Goal: Transaction & Acquisition: Purchase product/service

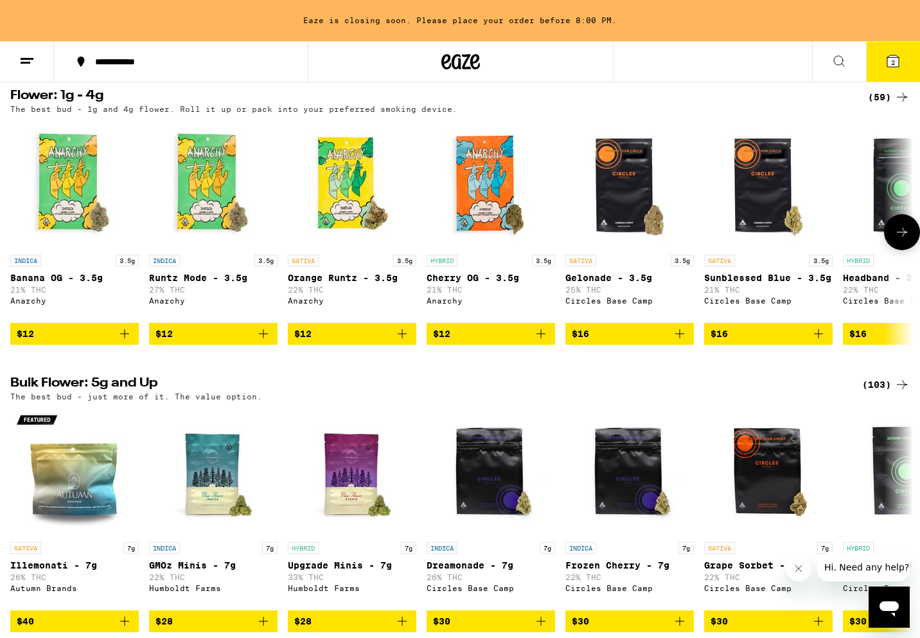
scroll to position [1013, 0]
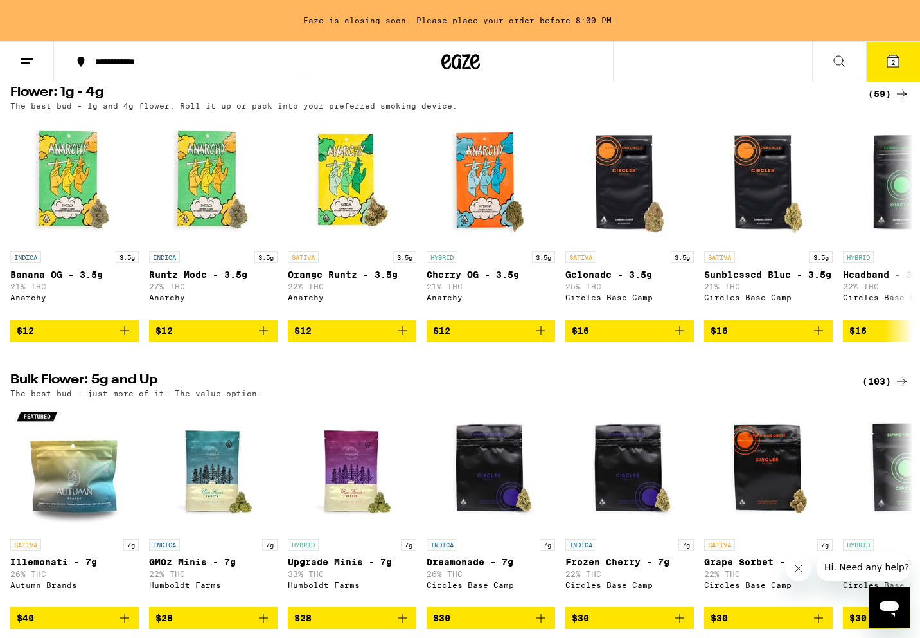
click at [877, 389] on div "(103)" at bounding box center [886, 380] width 48 height 15
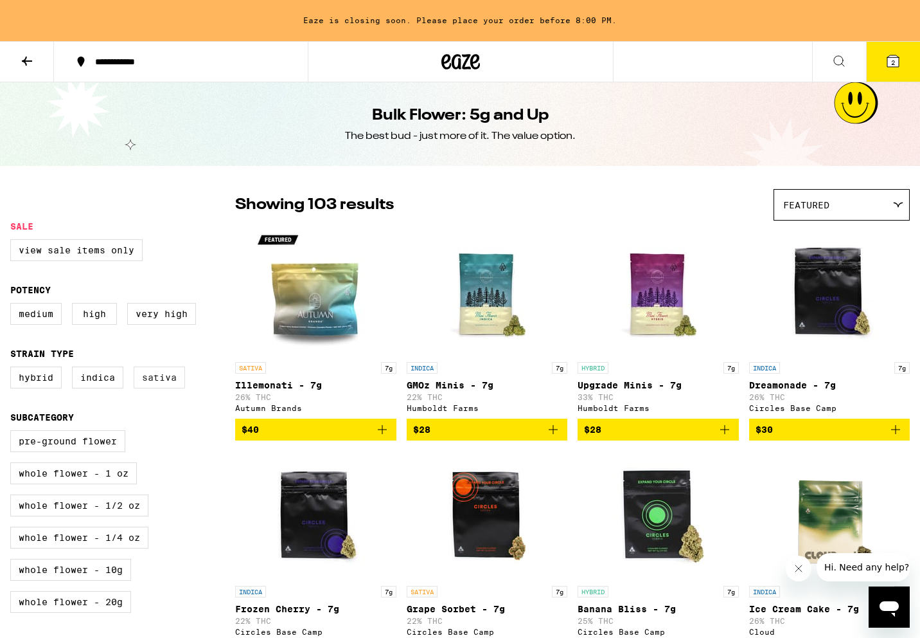
click at [165, 381] on label "Sativa" at bounding box center [159, 377] width 51 height 22
click at [13, 369] on input "Sativa" at bounding box center [13, 368] width 1 height 1
checkbox input "true"
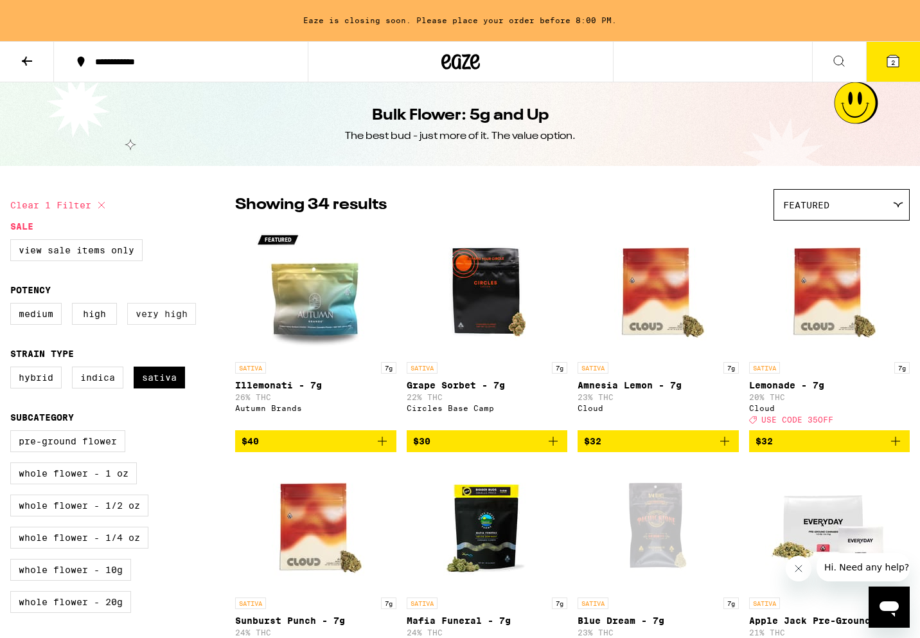
click at [168, 312] on label "Very High" at bounding box center [161, 314] width 69 height 22
click at [13, 305] on input "Very High" at bounding box center [13, 305] width 1 height 1
checkbox input "true"
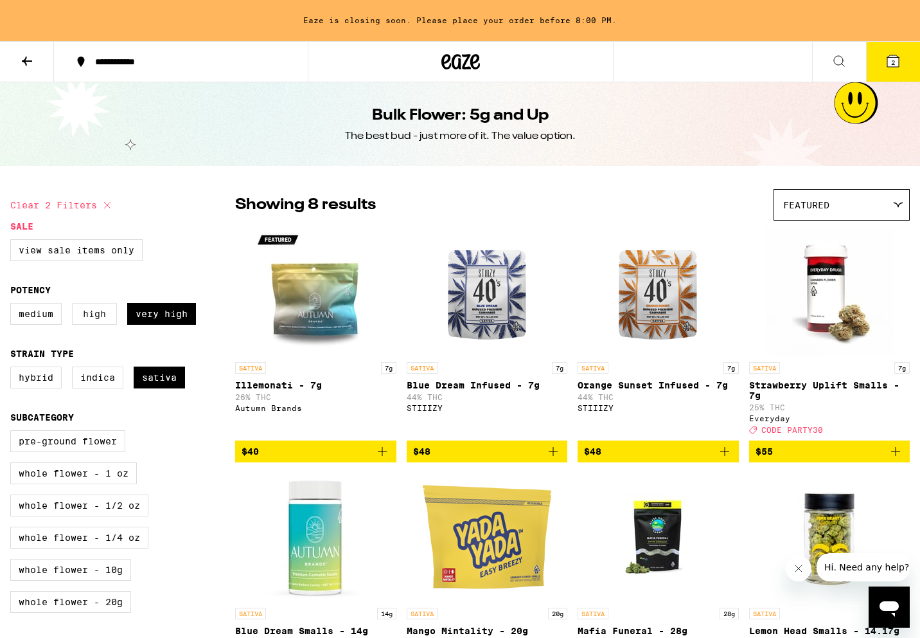
click at [96, 312] on label "High" at bounding box center [94, 314] width 45 height 22
click at [13, 305] on input "High" at bounding box center [13, 305] width 1 height 1
checkbox input "true"
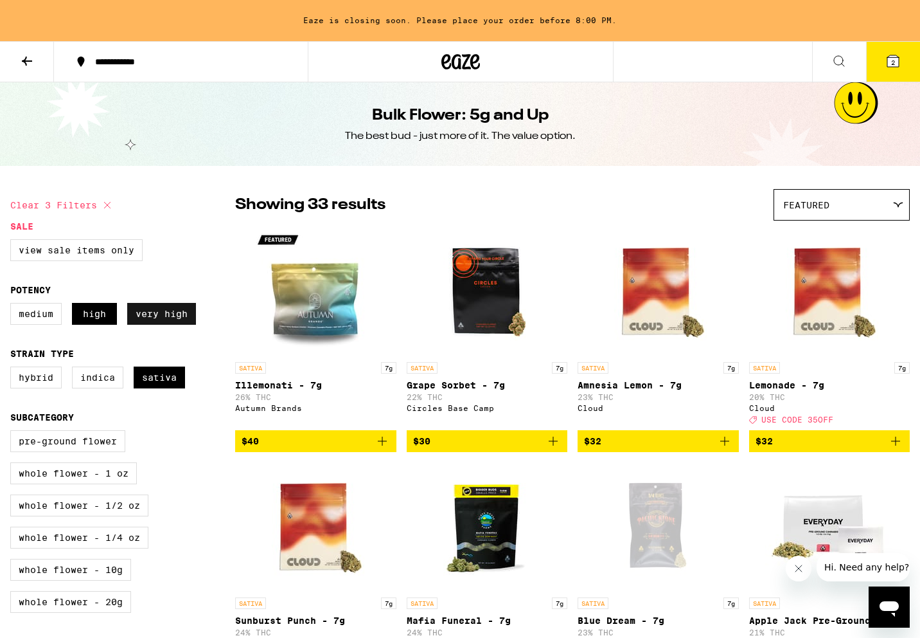
click at [165, 314] on label "Very High" at bounding box center [161, 314] width 69 height 22
click at [13, 305] on input "Very High" at bounding box center [13, 305] width 1 height 1
checkbox input "false"
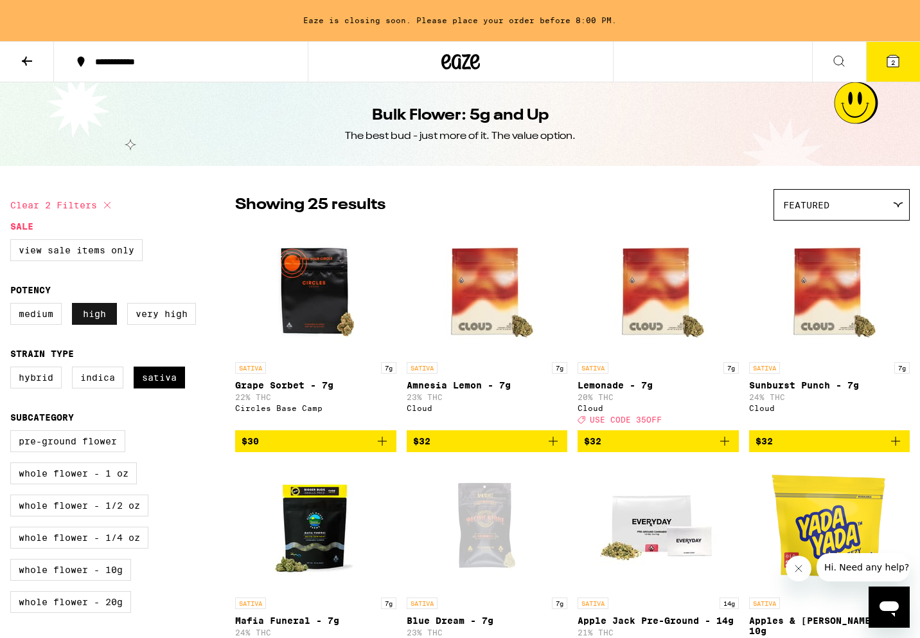
click at [96, 319] on label "High" at bounding box center [94, 314] width 45 height 22
click at [13, 305] on input "High" at bounding box center [13, 305] width 1 height 1
checkbox input "false"
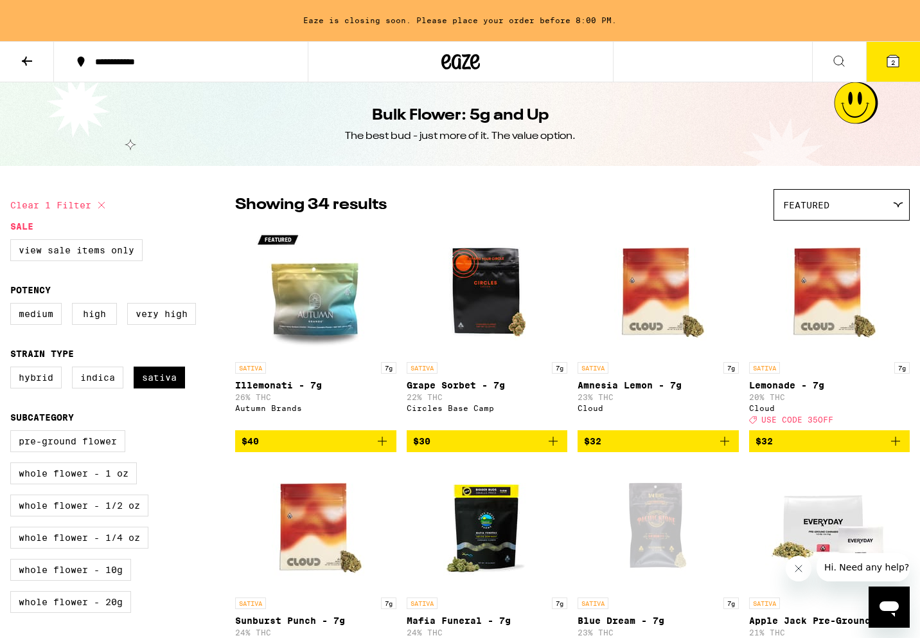
click at [456, 63] on icon at bounding box center [461, 61] width 39 height 23
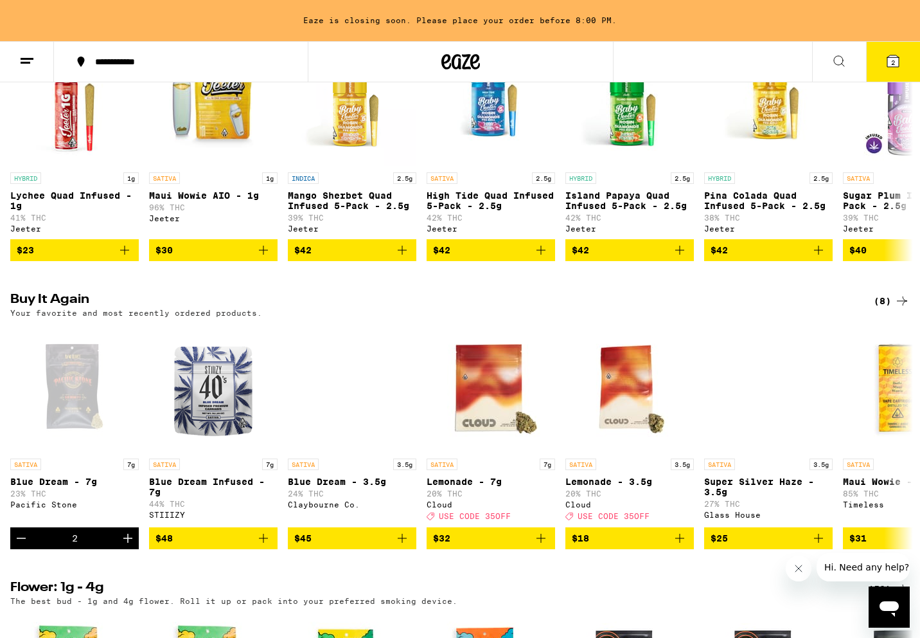
scroll to position [533, 0]
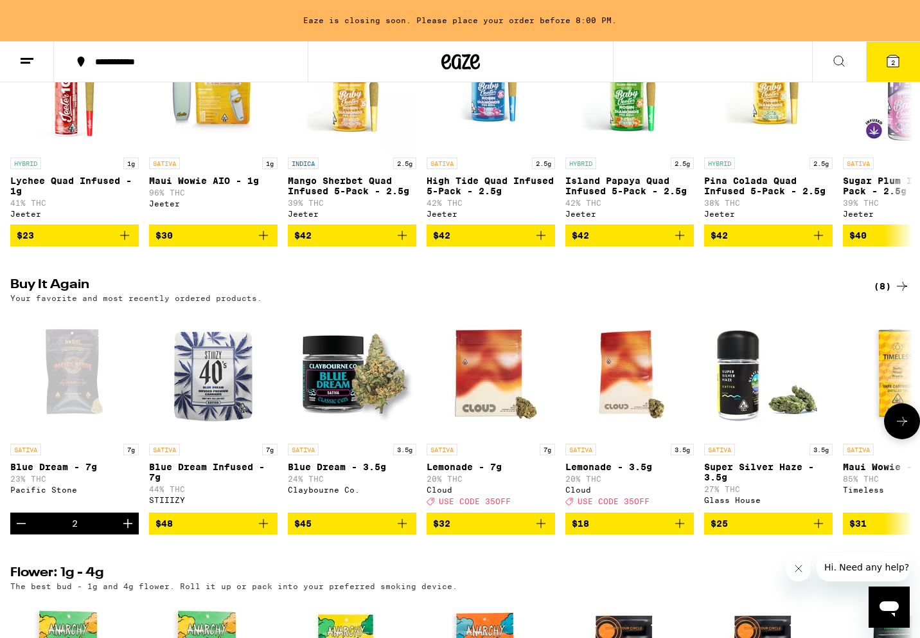
click at [346, 388] on img "Open page for Blue Dream - 3.5g from Claybourne Co." at bounding box center [352, 372] width 129 height 129
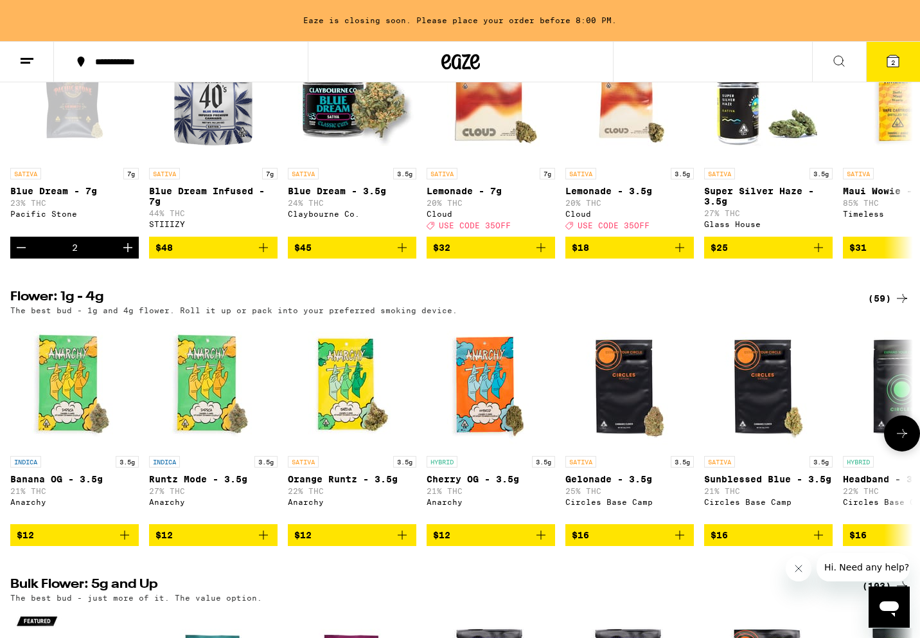
scroll to position [824, 0]
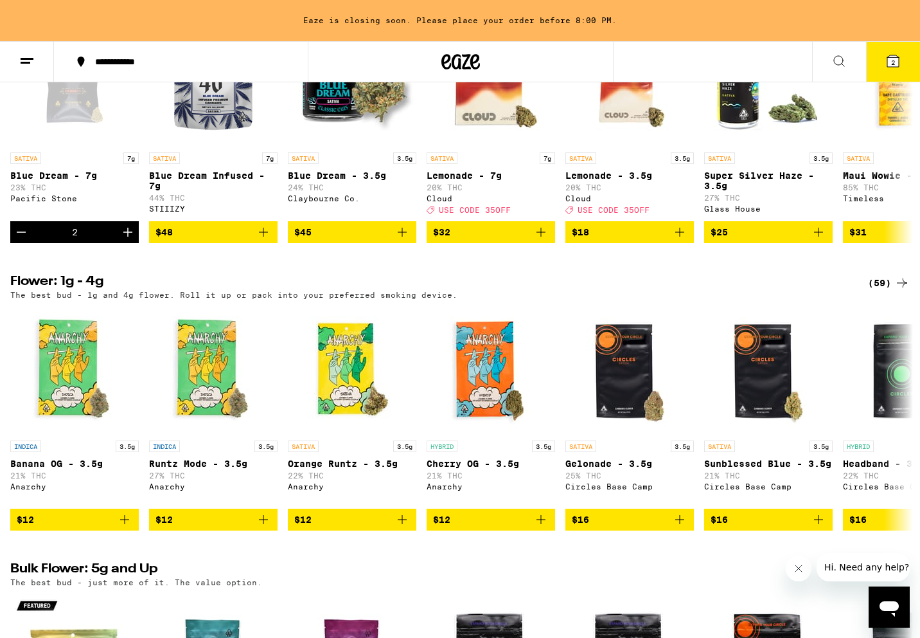
click at [888, 290] on div "(59)" at bounding box center [889, 282] width 42 height 15
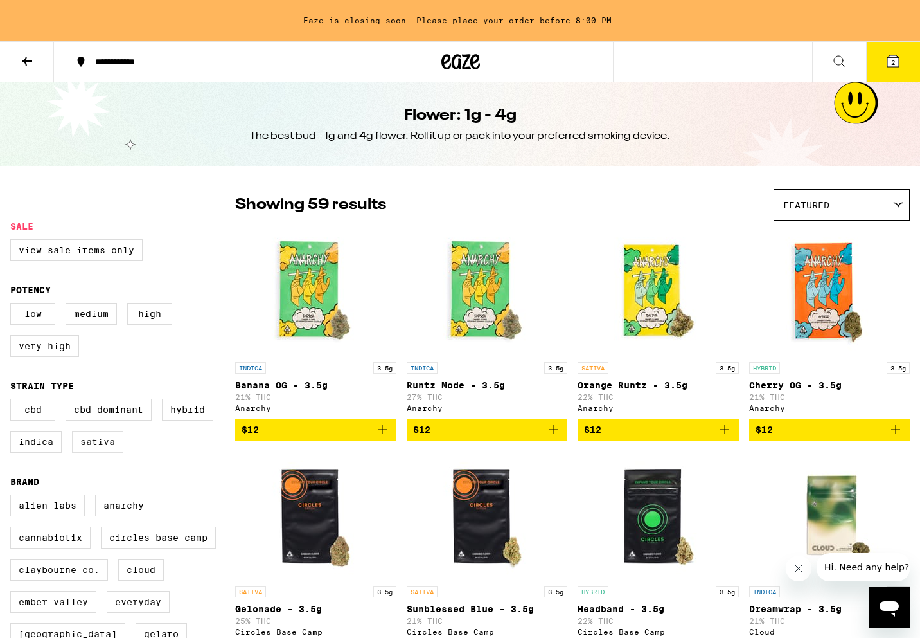
click at [100, 452] on label "Sativa" at bounding box center [97, 442] width 51 height 22
click at [13, 401] on input "Sativa" at bounding box center [13, 400] width 1 height 1
checkbox input "true"
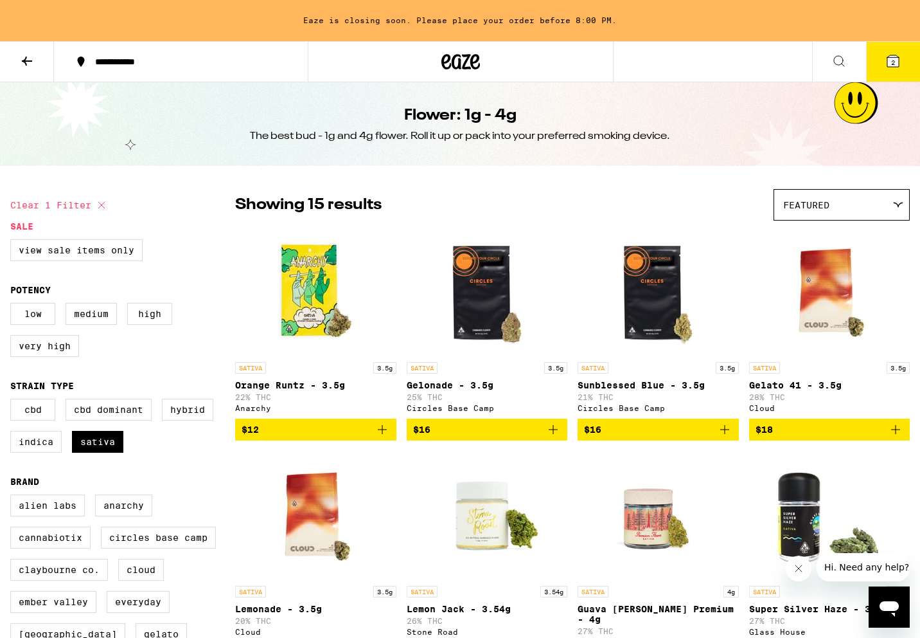
click at [26, 51] on button at bounding box center [27, 62] width 54 height 40
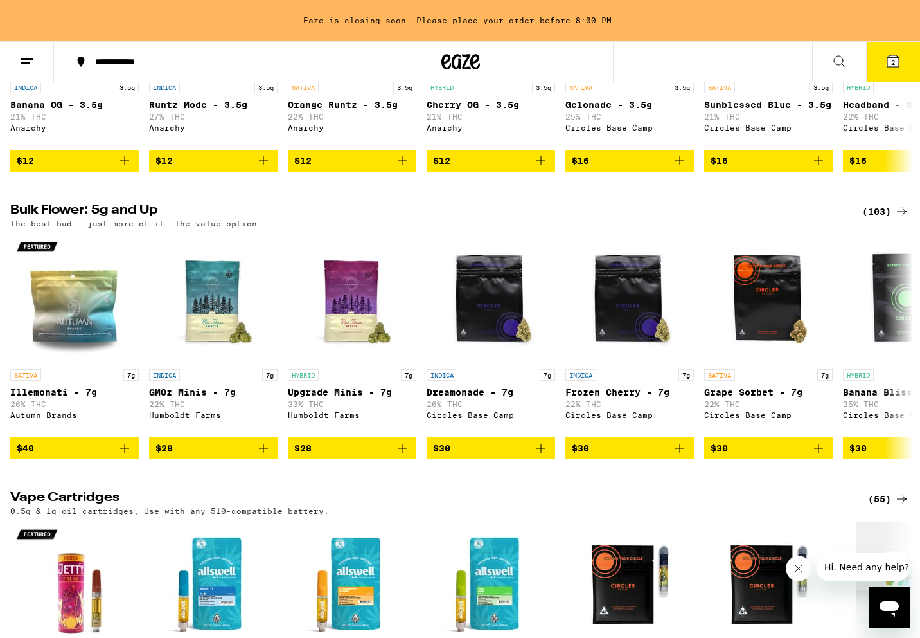
scroll to position [1205, 0]
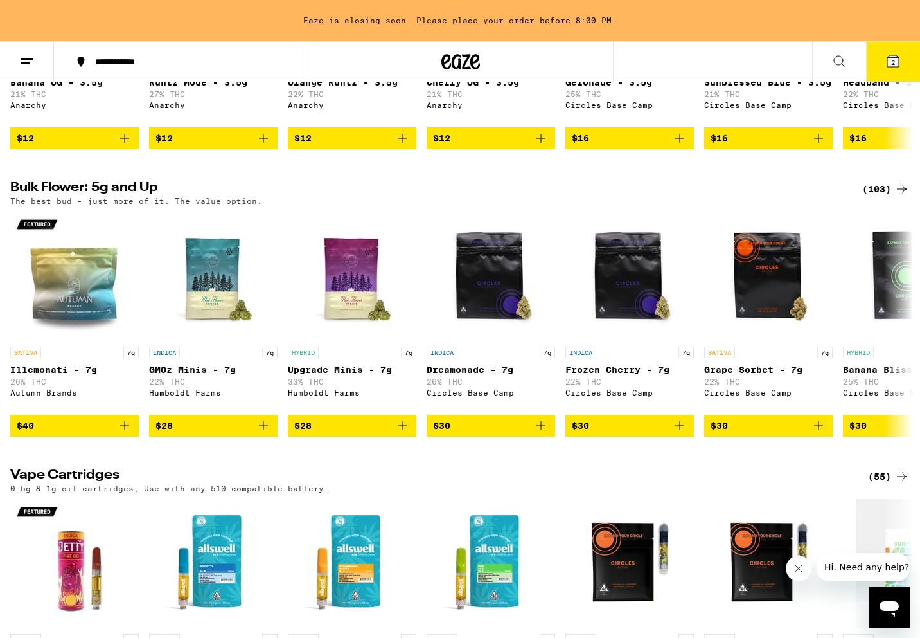
click at [880, 197] on div "(103)" at bounding box center [886, 188] width 48 height 15
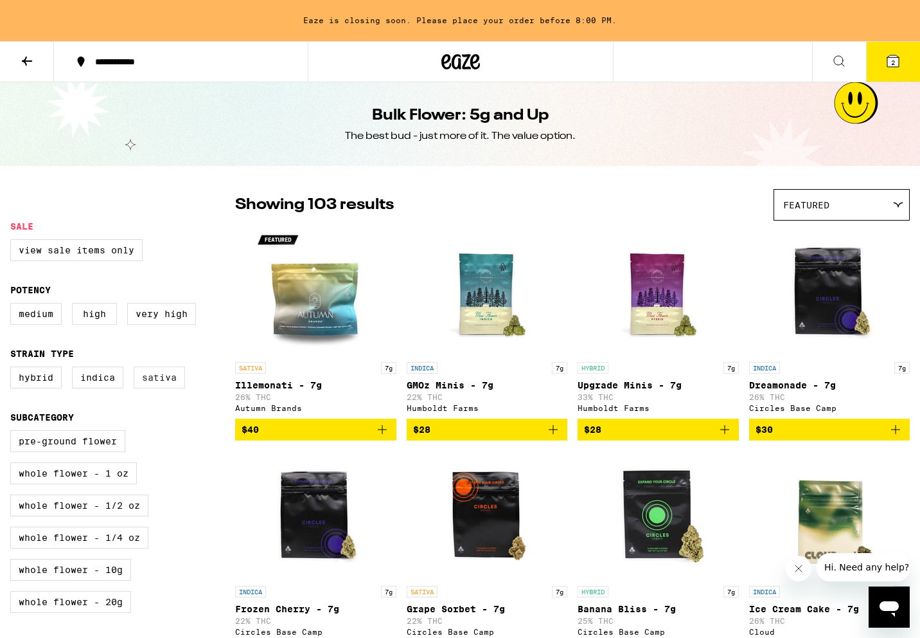
click at [166, 386] on label "Sativa" at bounding box center [159, 377] width 51 height 22
click at [13, 369] on input "Sativa" at bounding box center [13, 368] width 1 height 1
checkbox input "true"
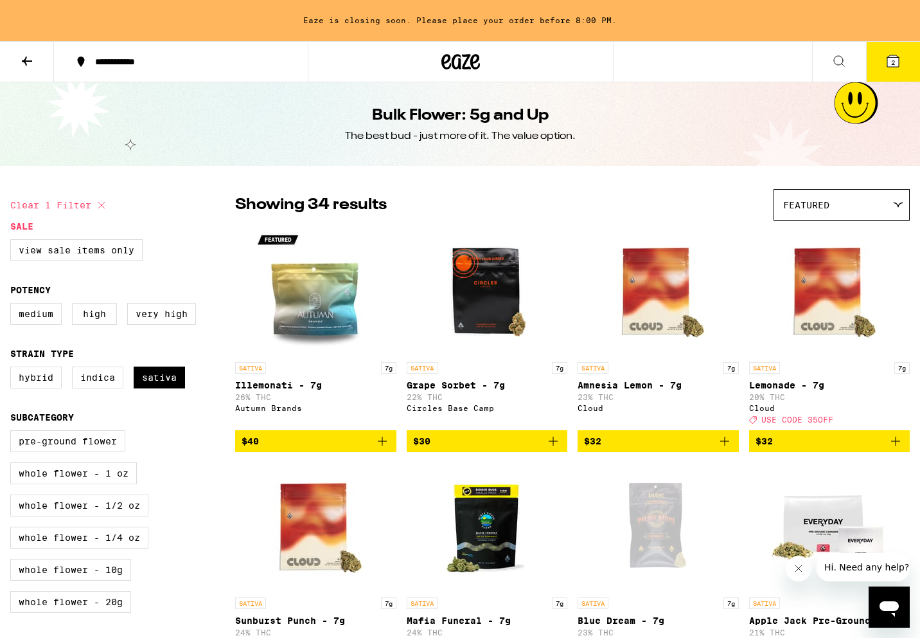
click at [379, 445] on icon "Add to bag" at bounding box center [382, 440] width 15 height 15
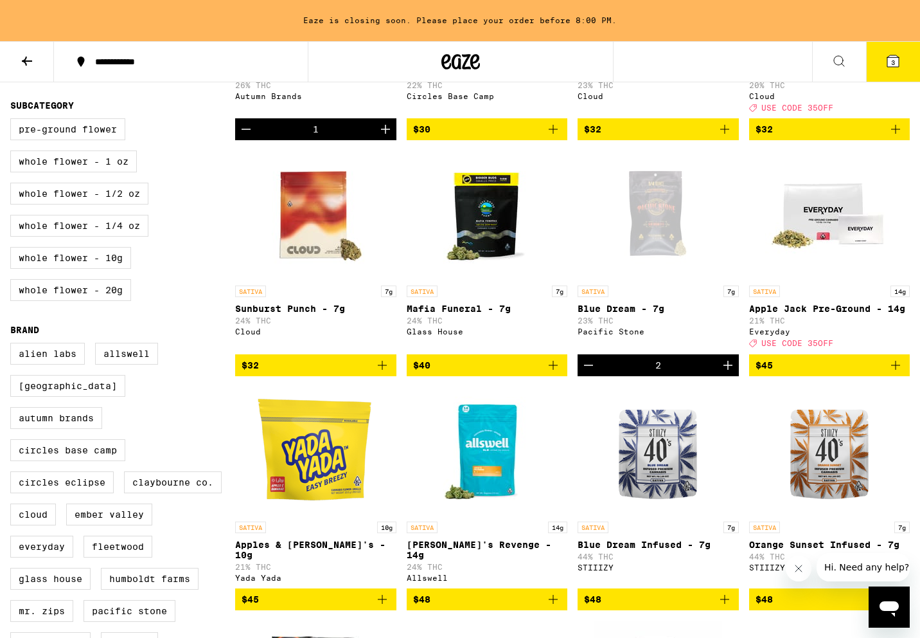
scroll to position [323, 0]
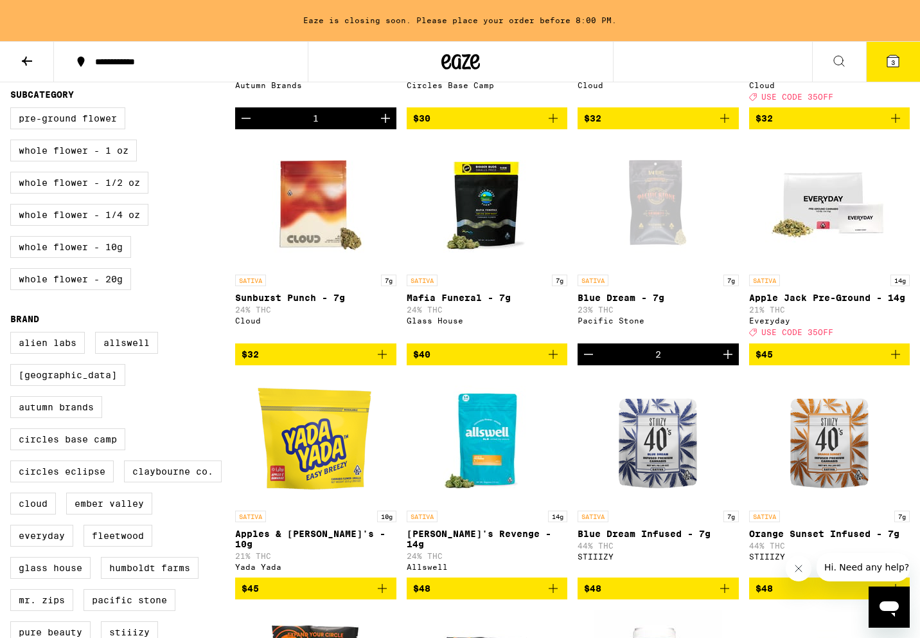
click at [888, 61] on icon at bounding box center [894, 61] width 12 height 12
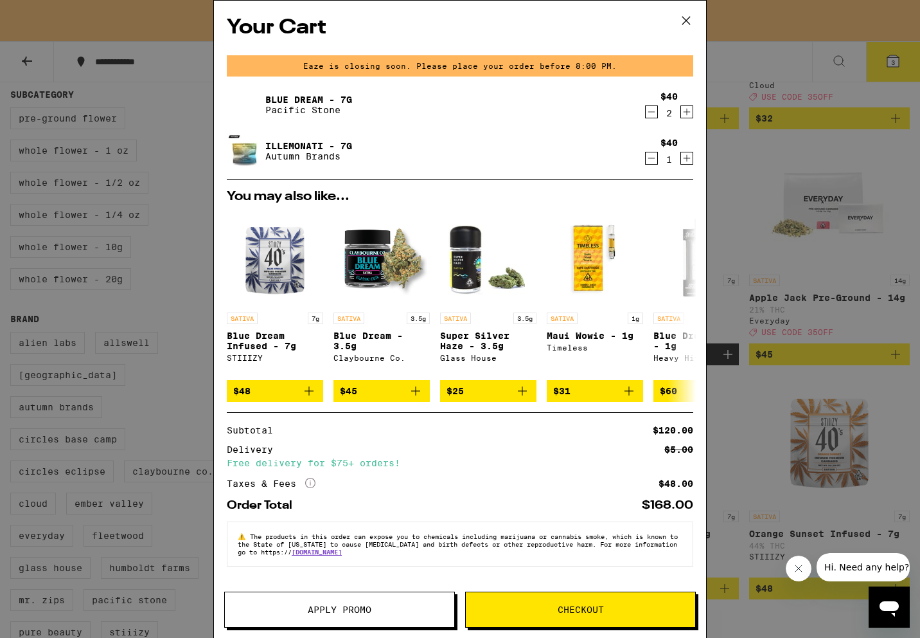
click at [652, 158] on icon "Decrement" at bounding box center [651, 158] width 7 height 0
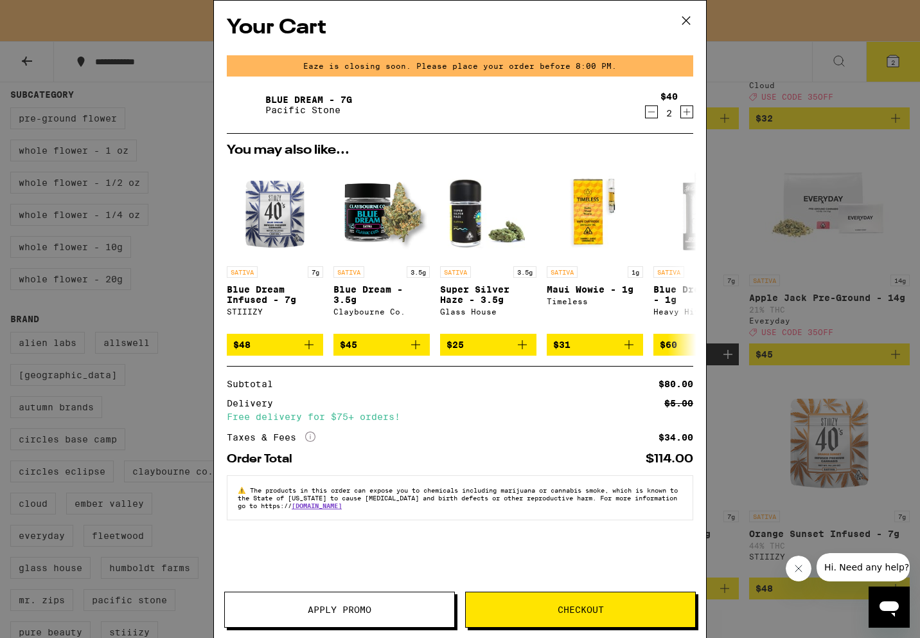
click at [688, 18] on icon at bounding box center [687, 21] width 8 height 8
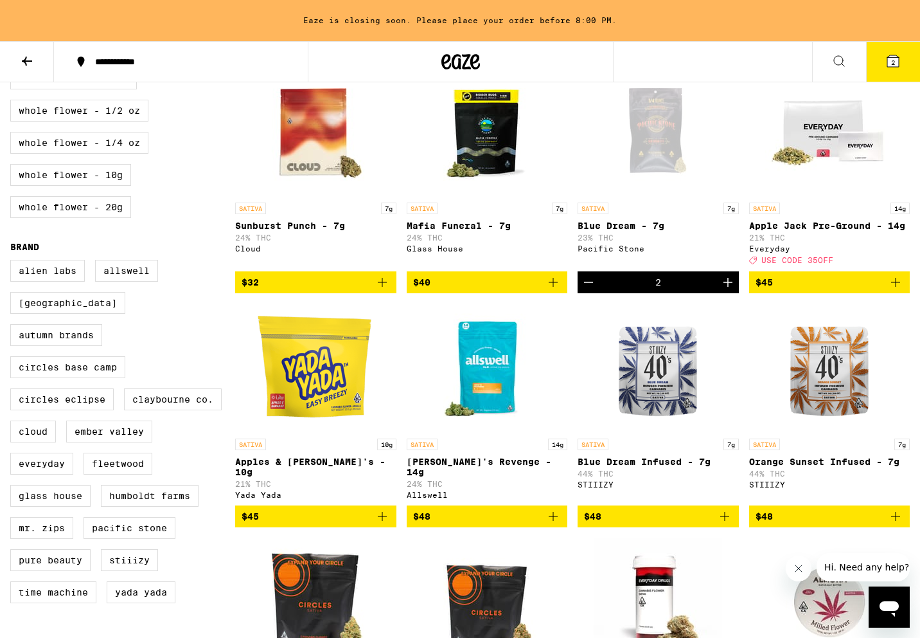
scroll to position [259, 0]
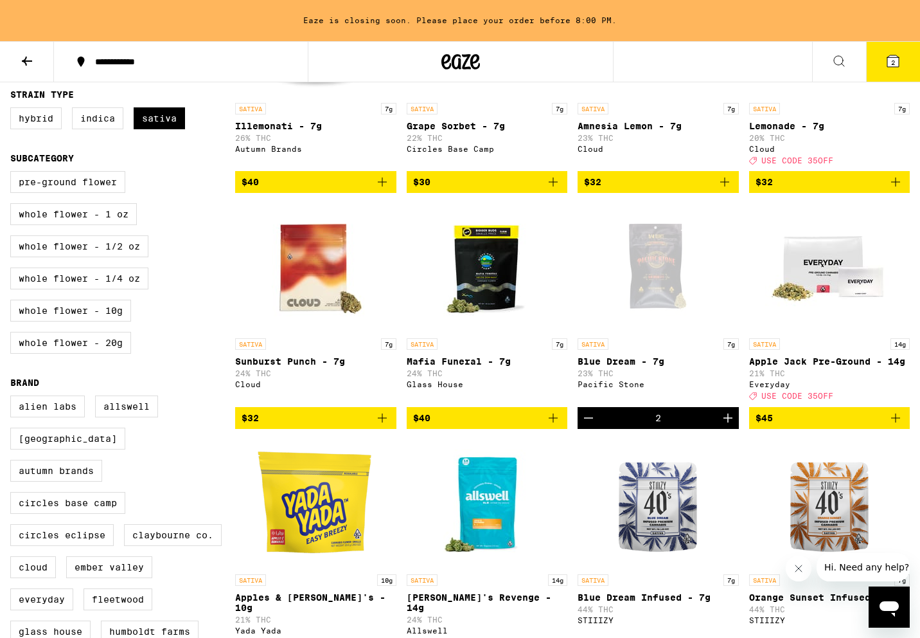
click at [652, 283] on div "Open page for Blue Dream - 7g from Pacific Stone" at bounding box center [658, 267] width 129 height 129
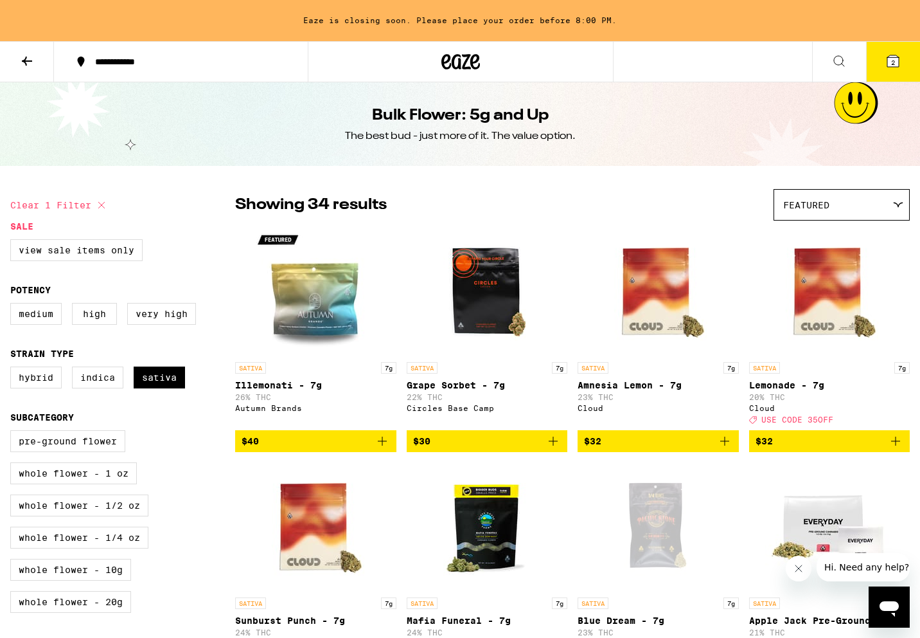
click at [898, 60] on icon at bounding box center [894, 61] width 12 height 12
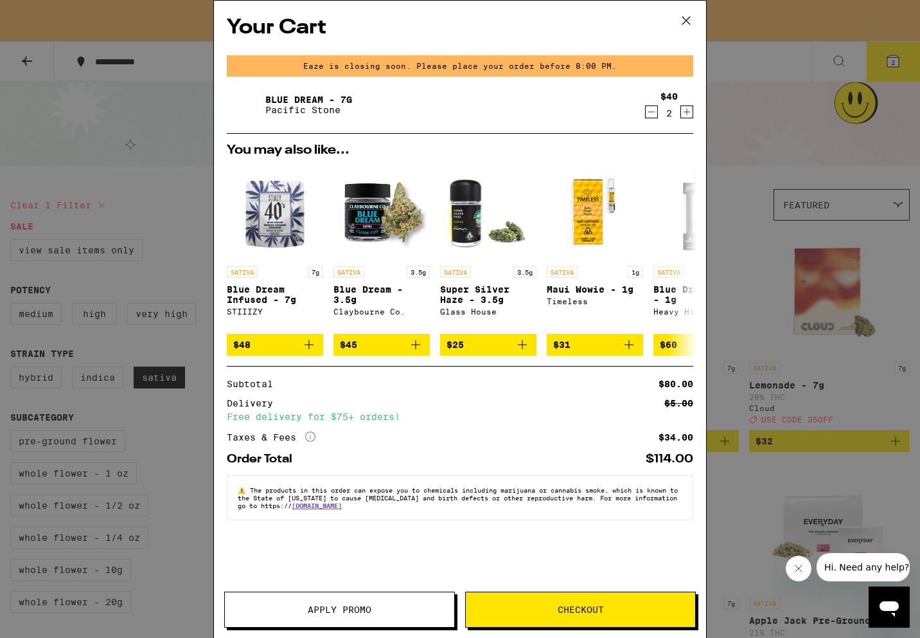
click at [283, 98] on link "Blue Dream - 7g" at bounding box center [308, 99] width 87 height 10
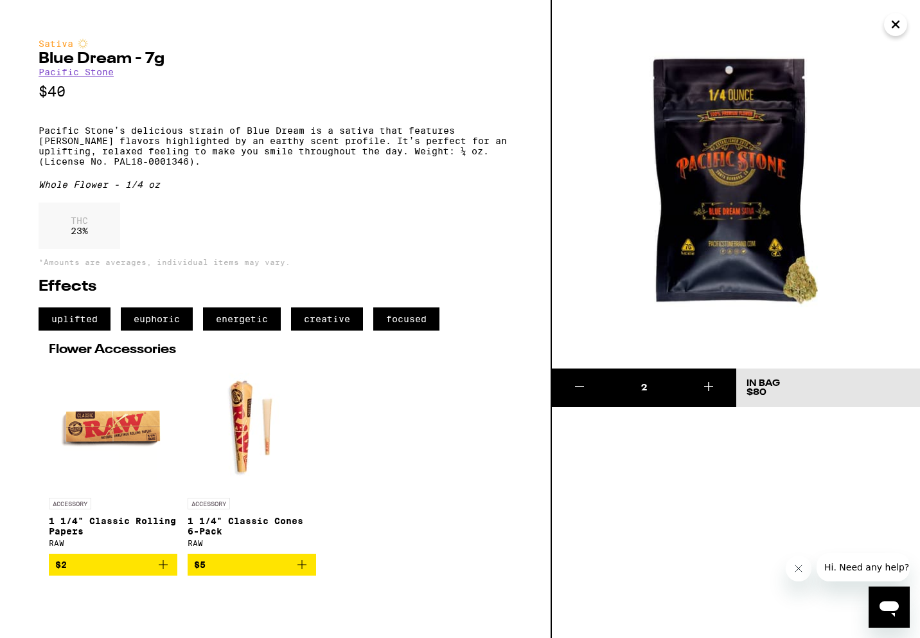
click at [900, 23] on icon "Close" at bounding box center [895, 24] width 15 height 19
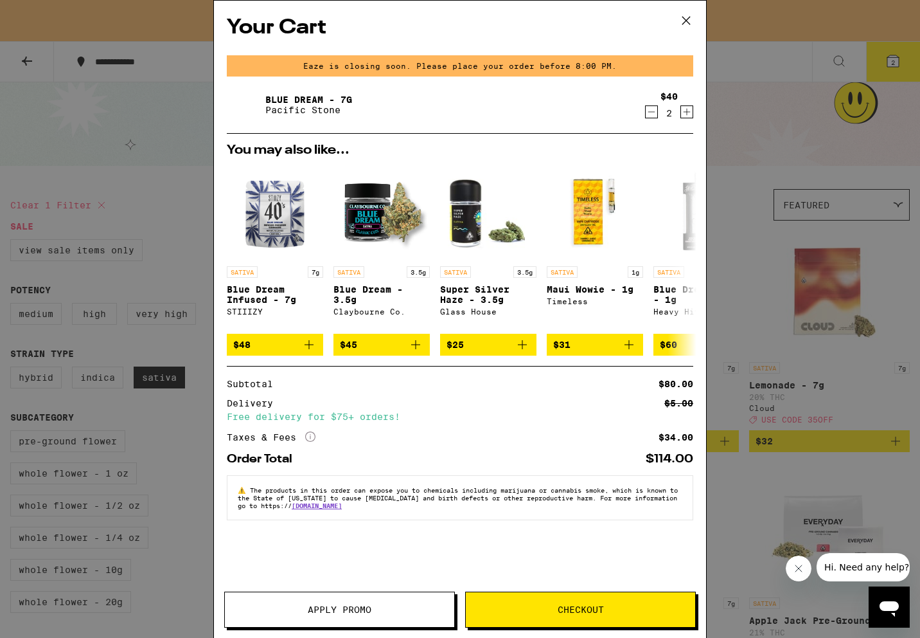
click at [690, 21] on icon at bounding box center [686, 20] width 19 height 19
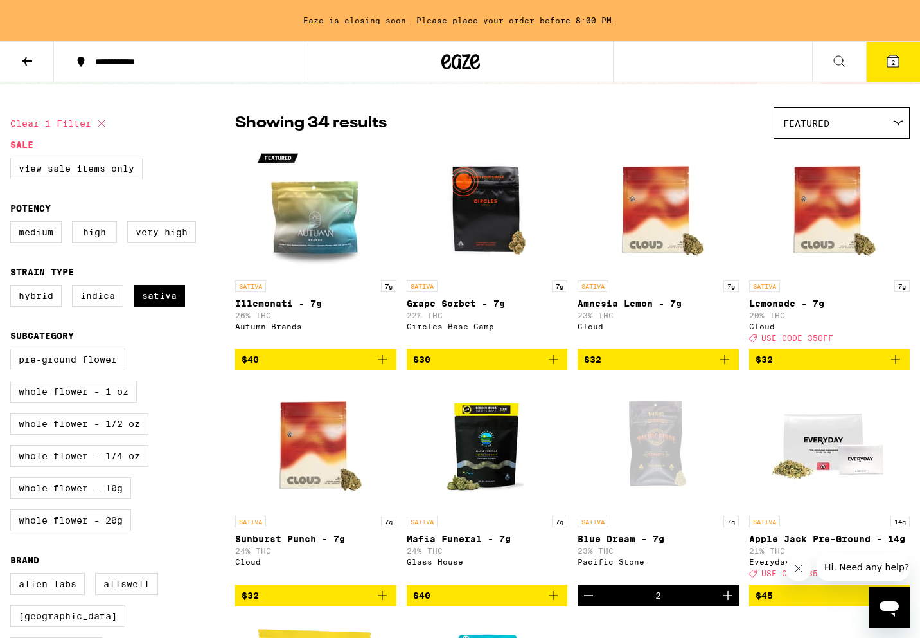
scroll to position [84, 0]
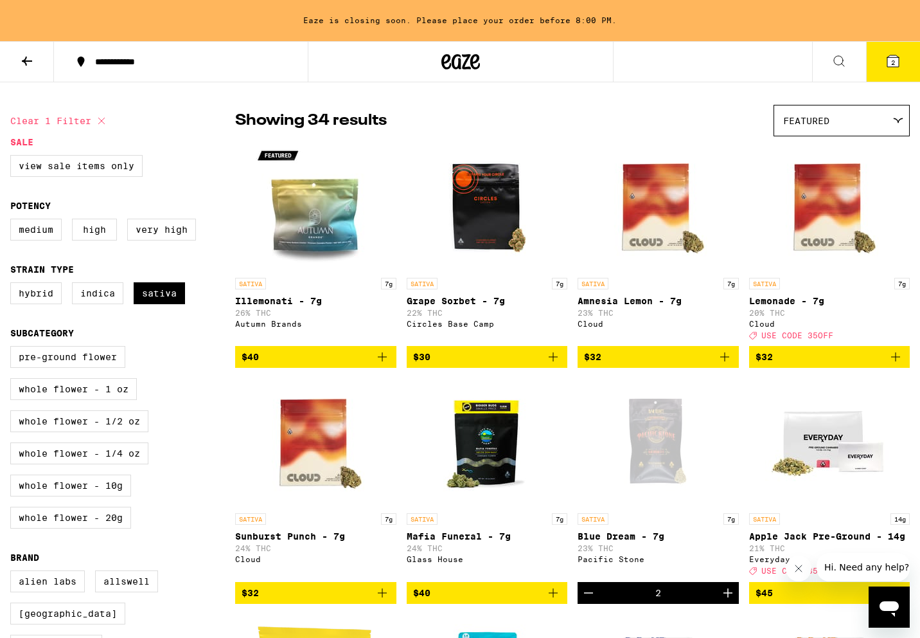
click at [645, 432] on div "Open page for Blue Dream - 7g from Pacific Stone" at bounding box center [658, 442] width 129 height 129
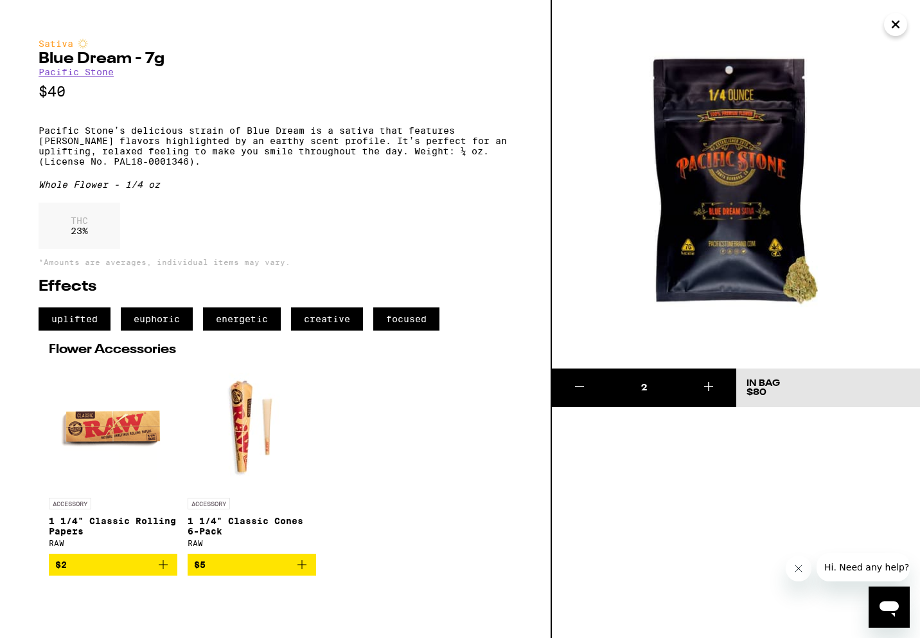
click at [896, 15] on icon "Close" at bounding box center [895, 24] width 15 height 19
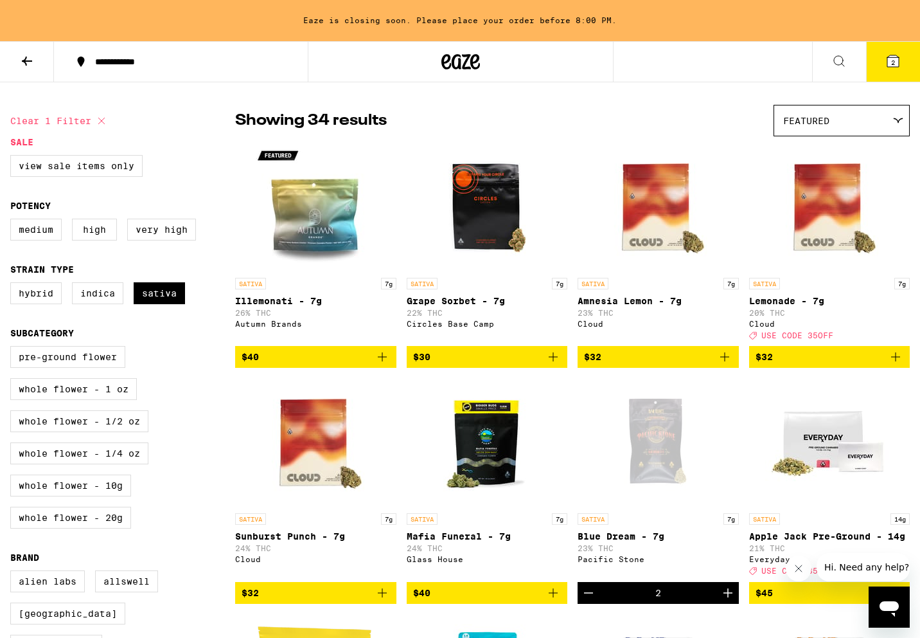
click at [891, 77] on button "2" at bounding box center [893, 62] width 54 height 40
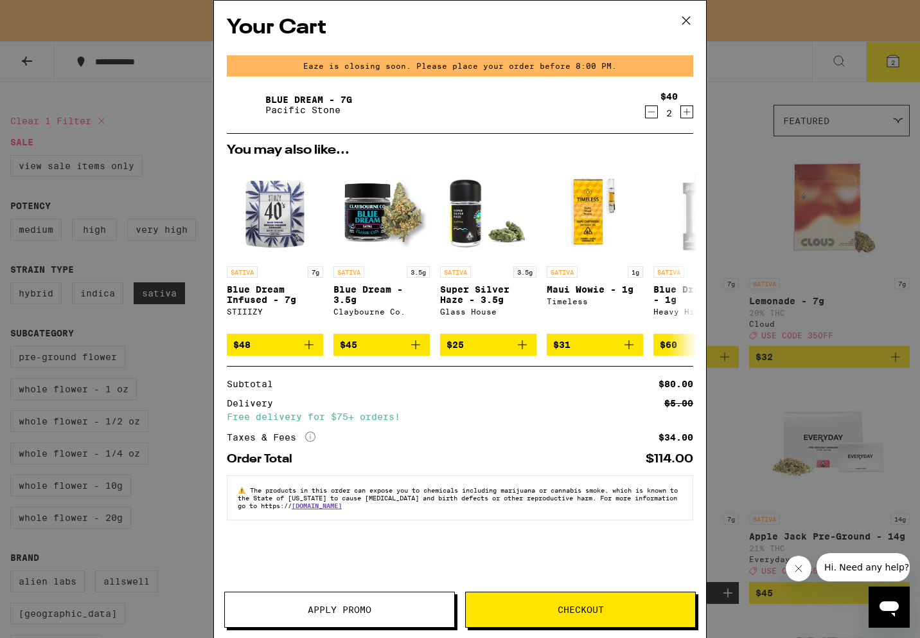
click at [326, 100] on link "Blue Dream - 7g" at bounding box center [308, 99] width 87 height 10
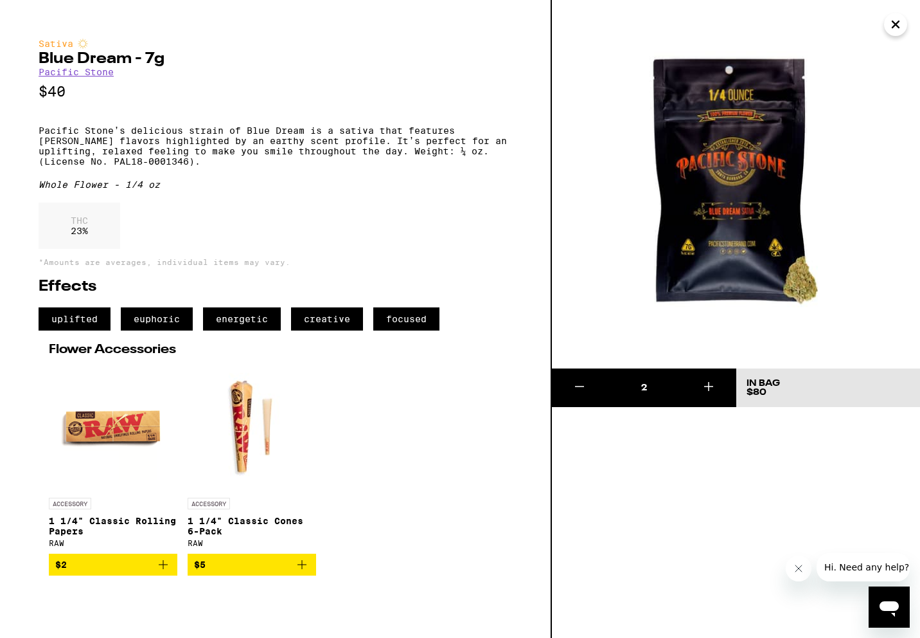
click at [716, 389] on button at bounding box center [708, 387] width 55 height 39
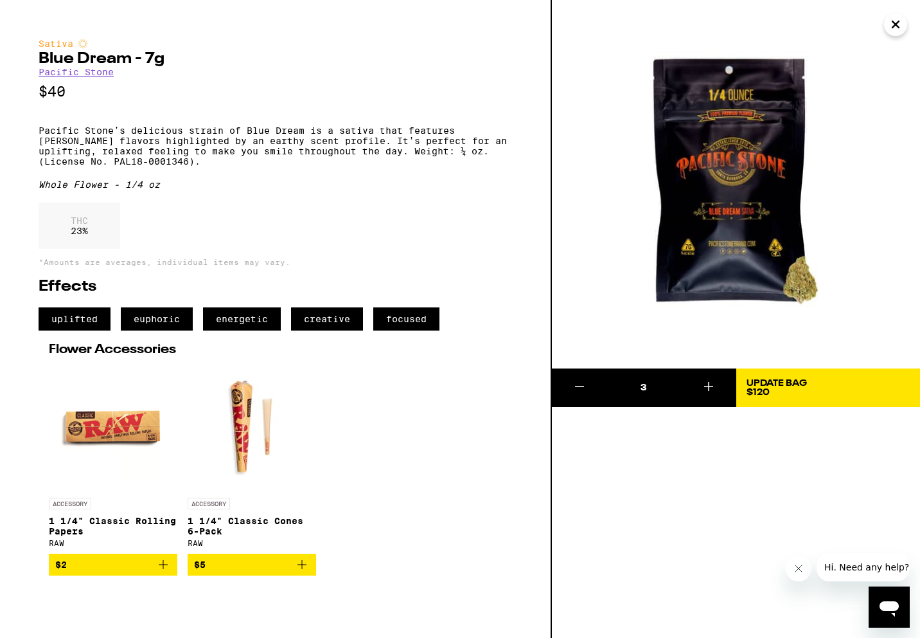
click at [891, 25] on icon "Close" at bounding box center [895, 24] width 15 height 19
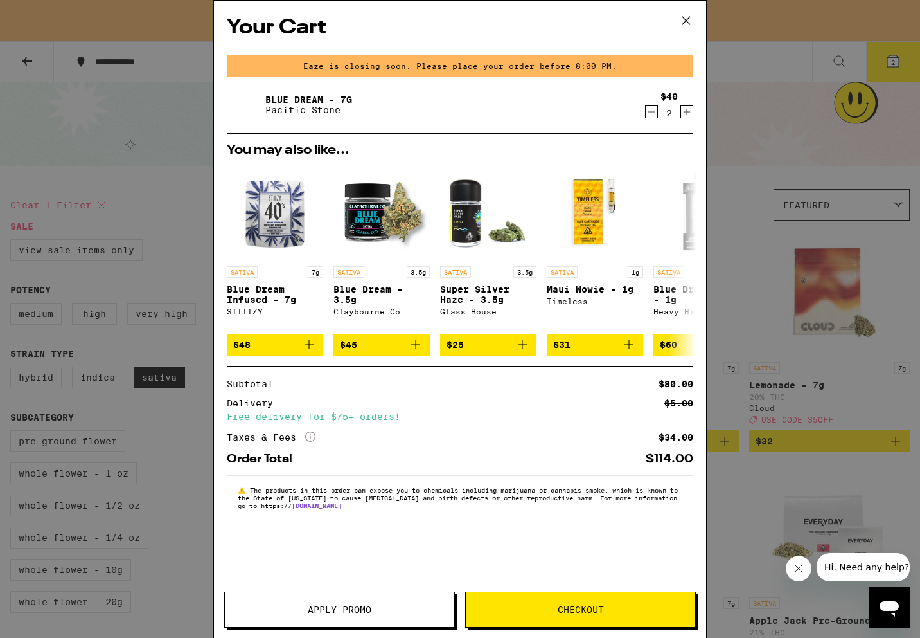
click at [687, 109] on icon "Increment" at bounding box center [687, 111] width 12 height 15
click at [685, 26] on icon at bounding box center [686, 20] width 19 height 19
